Goal: Information Seeking & Learning: Compare options

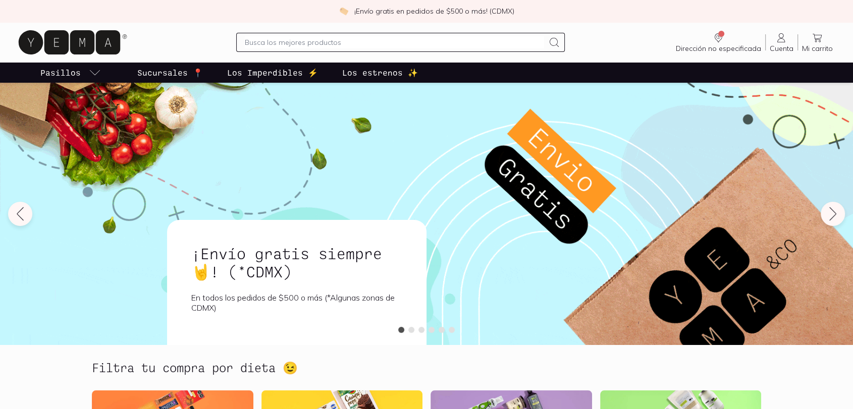
click at [326, 38] on input "text" at bounding box center [394, 42] width 299 height 12
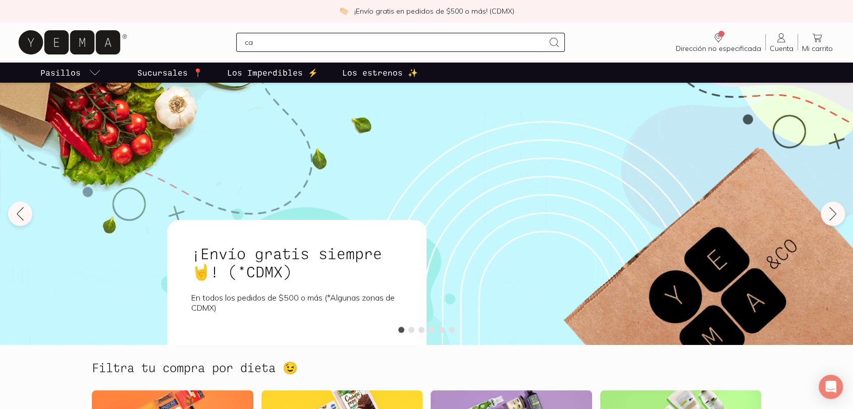
type input "c"
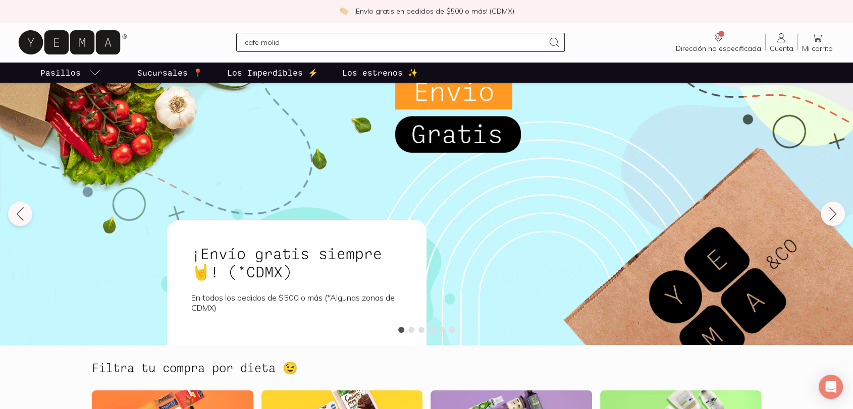
type input "cafe molido"
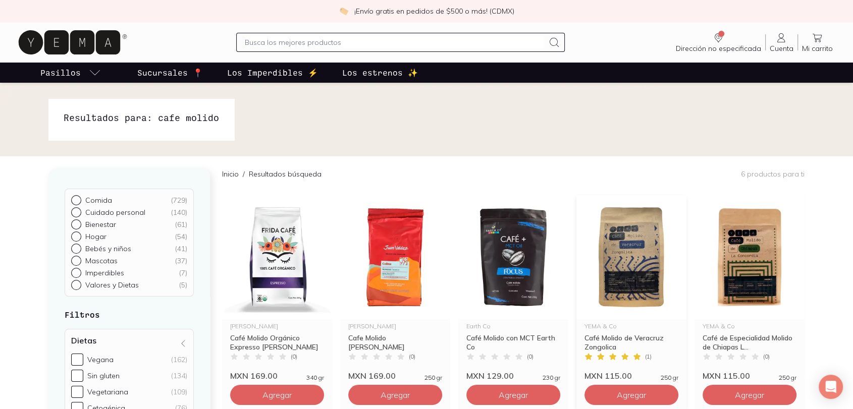
click at [618, 238] on img at bounding box center [631, 257] width 110 height 124
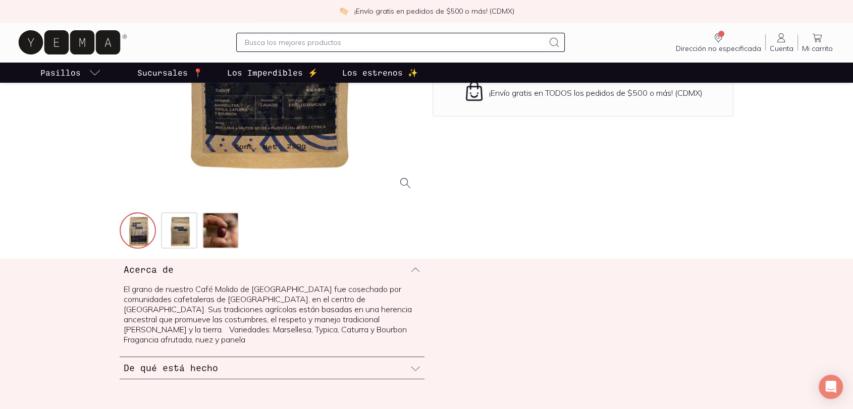
scroll to position [224, 0]
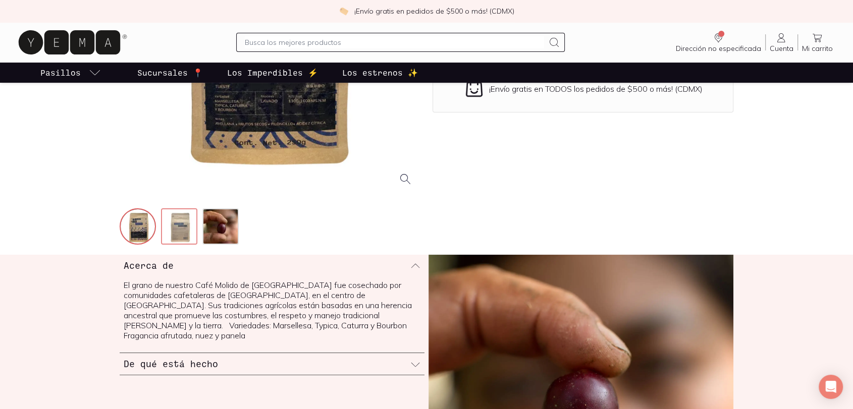
click at [186, 228] on img at bounding box center [180, 227] width 36 height 36
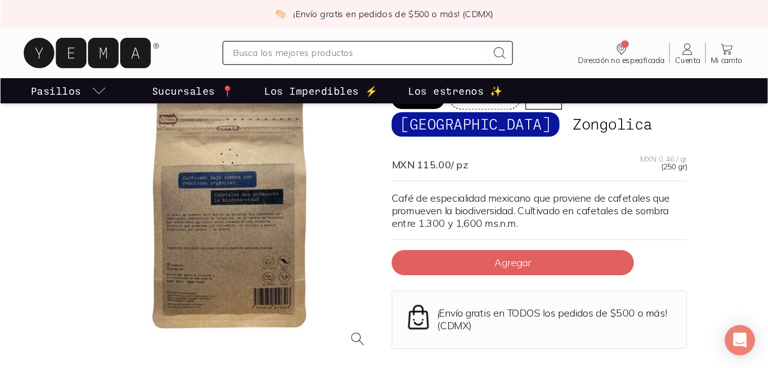
scroll to position [67, 0]
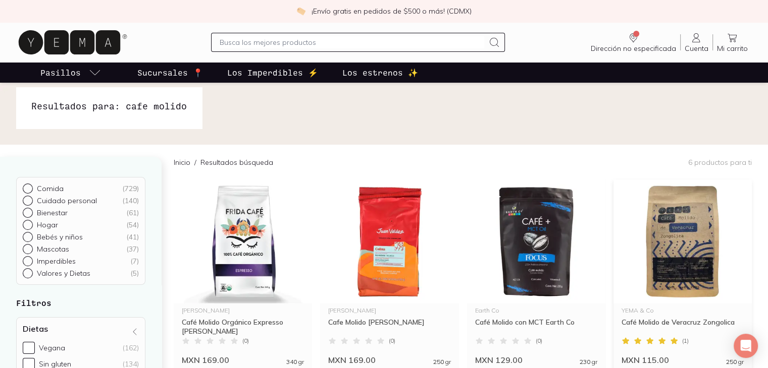
scroll to position [202, 0]
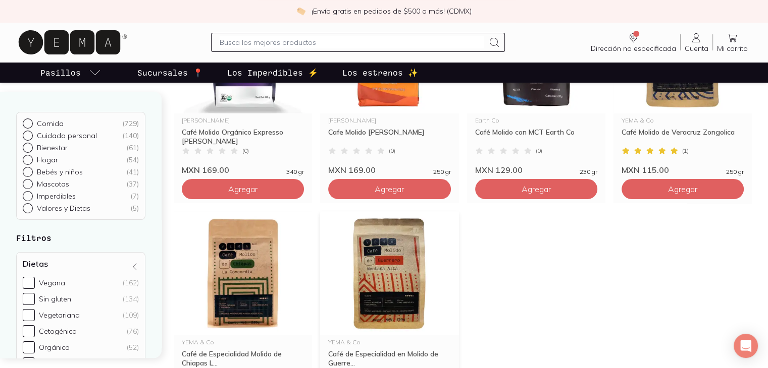
click at [400, 267] on img at bounding box center [389, 273] width 138 height 124
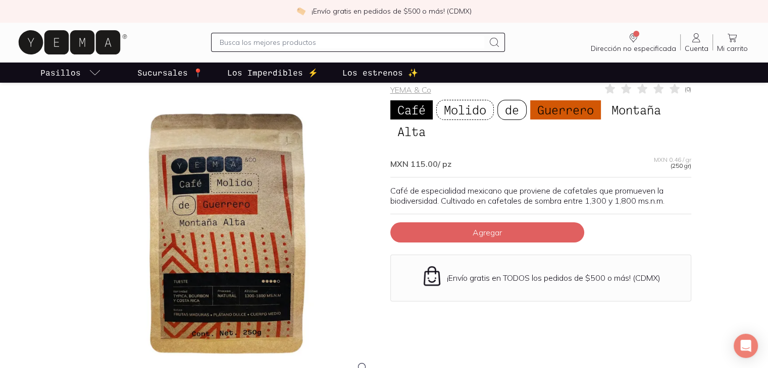
scroll to position [101, 0]
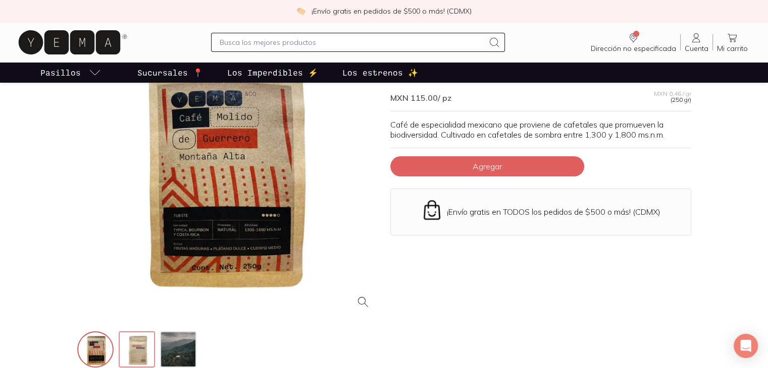
click at [134, 358] on img at bounding box center [138, 351] width 36 height 36
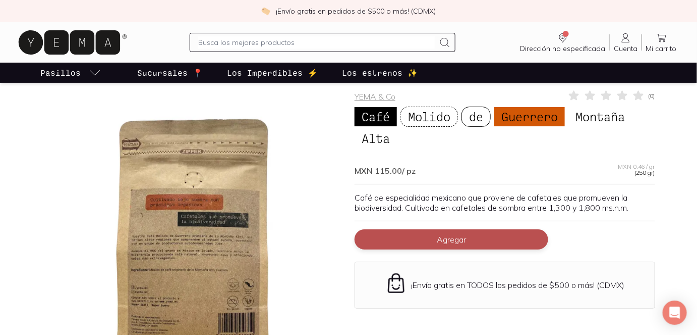
scroll to position [0, 0]
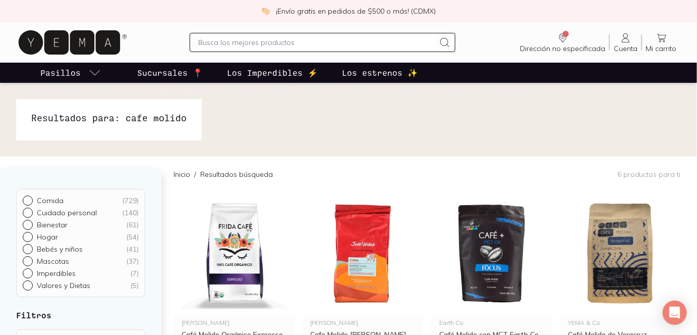
click at [289, 43] on input "text" at bounding box center [316, 42] width 237 height 12
type input "c"
type input "a"
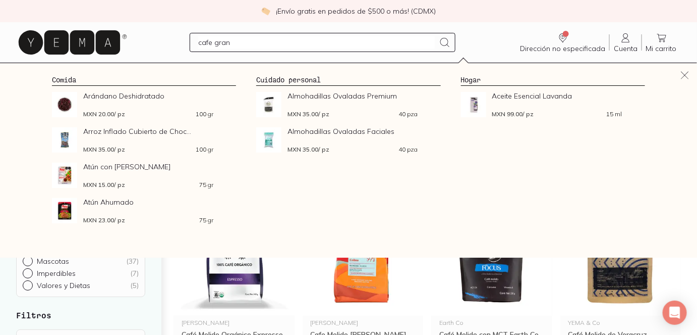
type input "cafe grano"
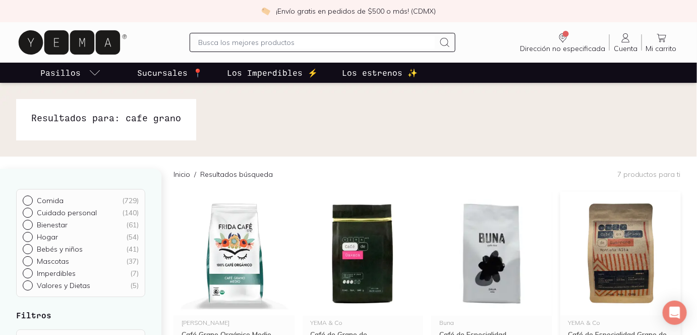
click at [609, 255] on img at bounding box center [621, 253] width 121 height 124
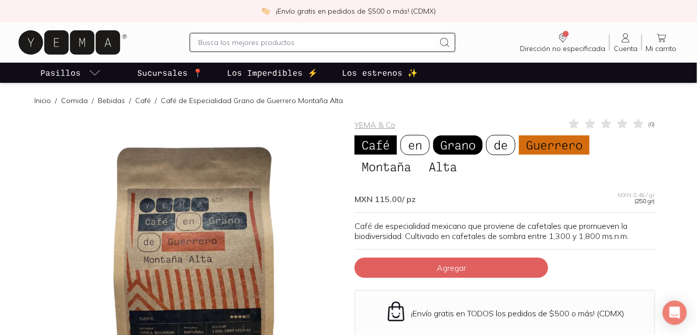
scroll to position [183, 0]
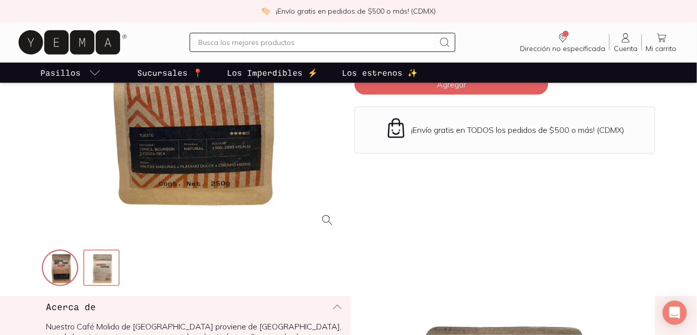
click at [114, 276] on img at bounding box center [102, 268] width 36 height 36
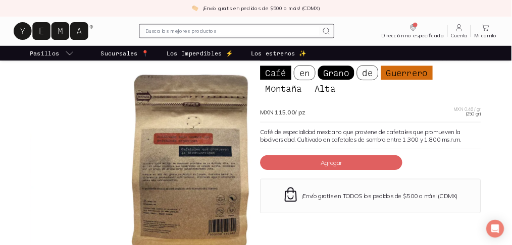
scroll to position [45, 0]
